Goal: Task Accomplishment & Management: Manage account settings

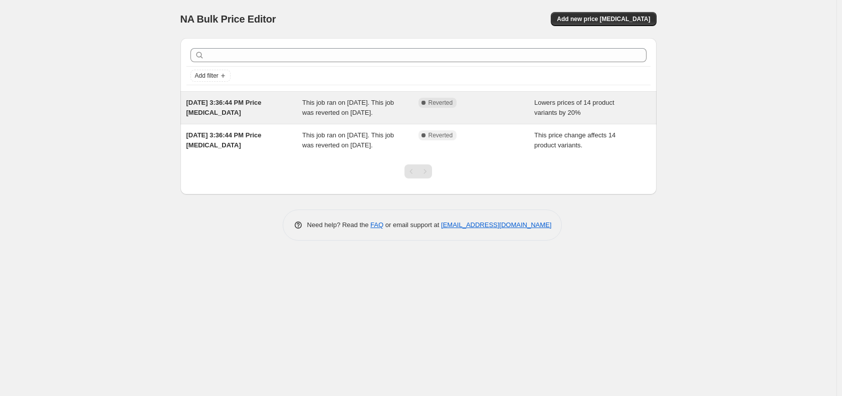
click at [248, 105] on span "May 27, 2025, 3:36:44 PM Price change job" at bounding box center [224, 108] width 75 height 18
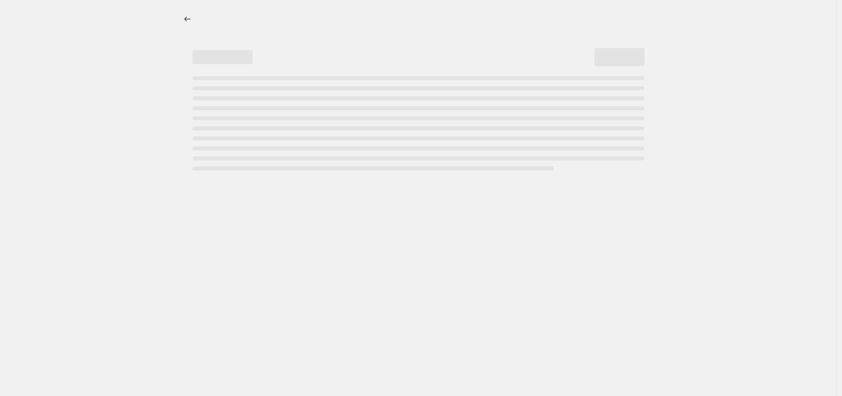
select select "percentage"
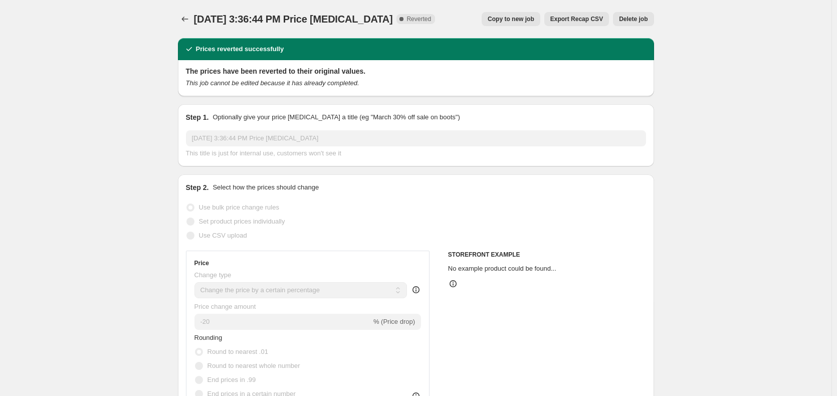
click at [642, 16] on span "Delete job" at bounding box center [633, 19] width 29 height 8
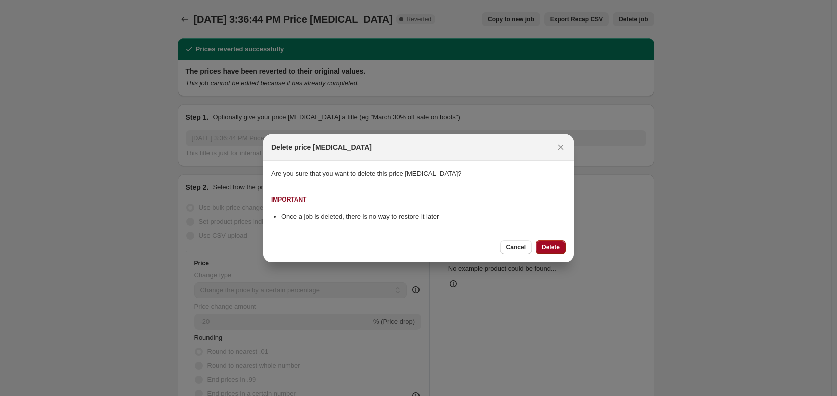
click at [558, 250] on span "Delete" at bounding box center [551, 247] width 18 height 8
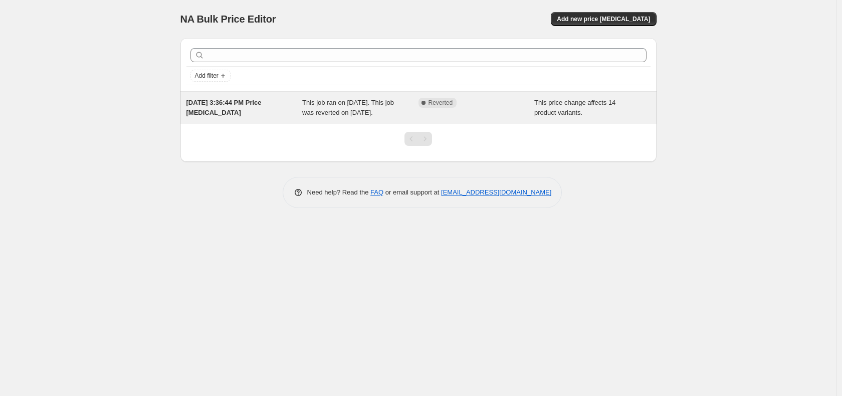
click at [493, 106] on div "Complete Reverted" at bounding box center [469, 103] width 101 height 10
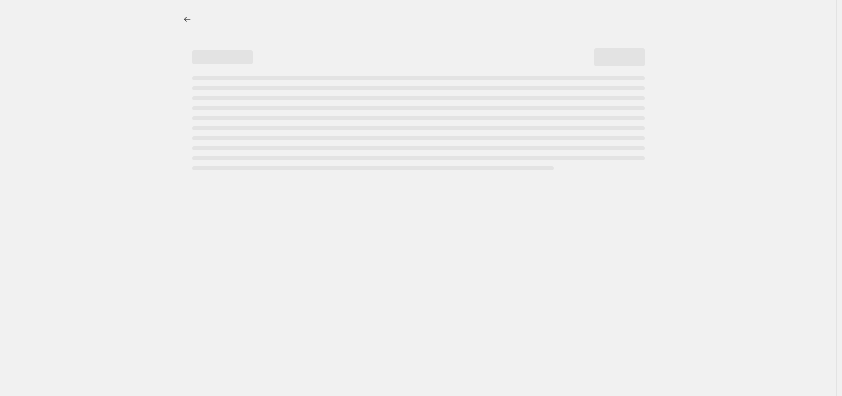
select select "ecap"
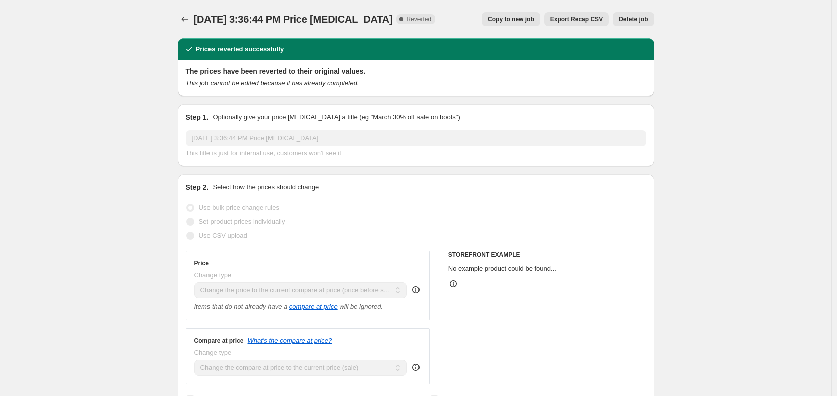
click at [632, 18] on span "Delete job" at bounding box center [633, 19] width 29 height 8
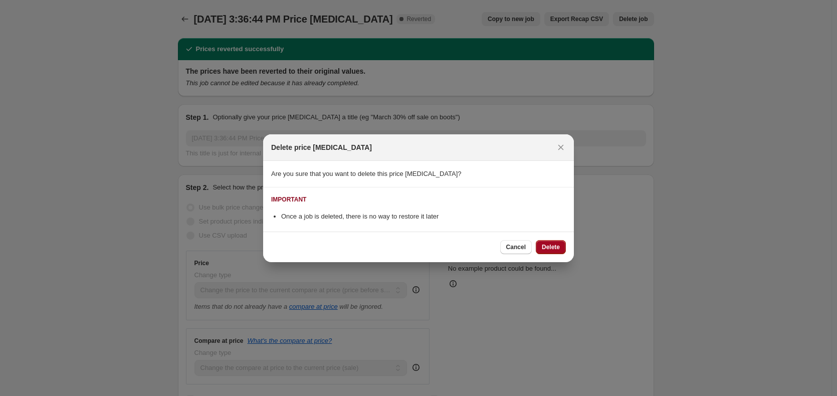
click at [548, 249] on span "Delete" at bounding box center [551, 247] width 18 height 8
